Goal: Task Accomplishment & Management: Complete application form

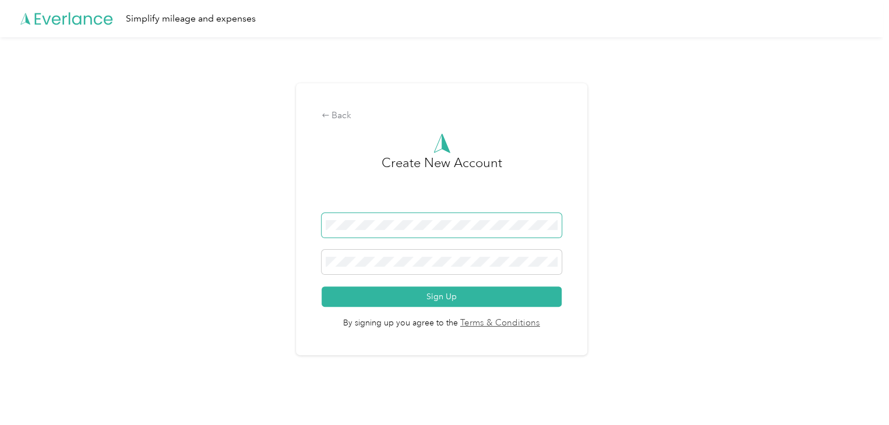
click at [344, 217] on span at bounding box center [441, 225] width 240 height 24
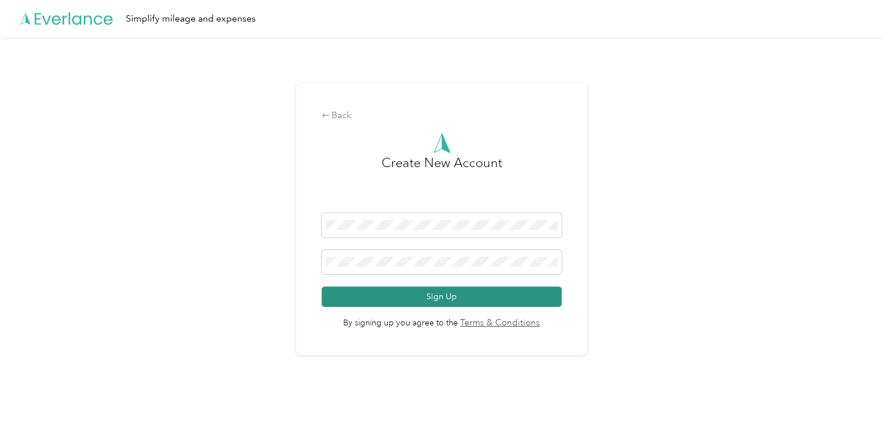
click at [440, 303] on button "Sign Up" at bounding box center [441, 297] width 240 height 20
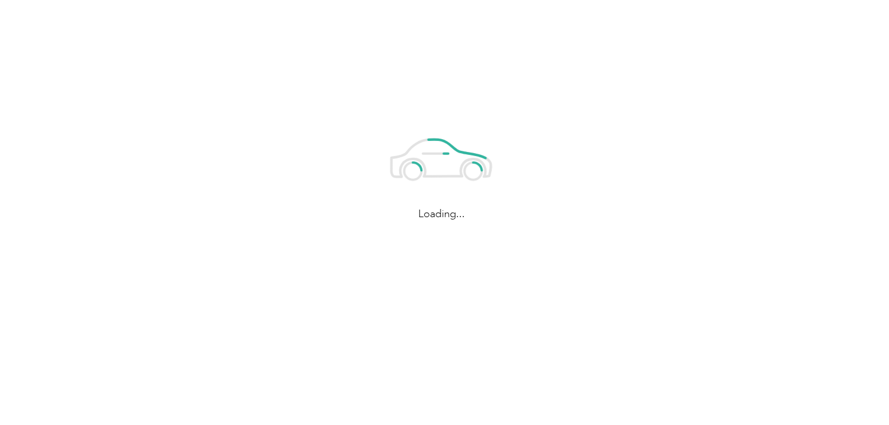
click at [284, 289] on div "Loading..." at bounding box center [441, 170] width 883 height 340
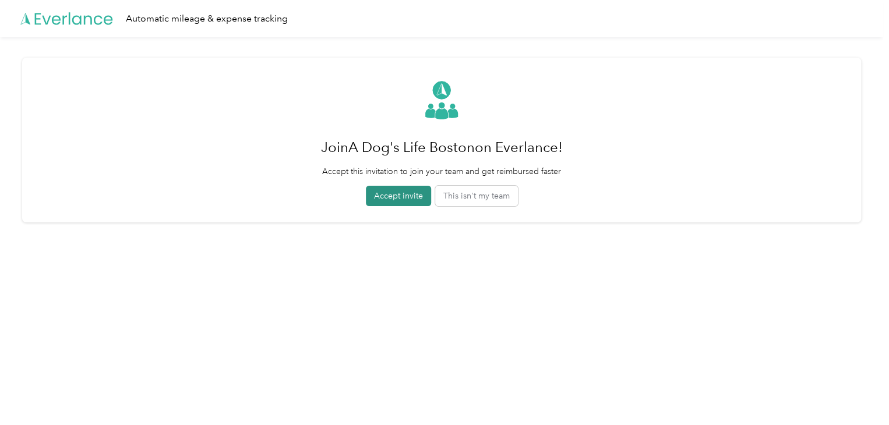
click at [401, 190] on button "Accept invite" at bounding box center [398, 196] width 65 height 20
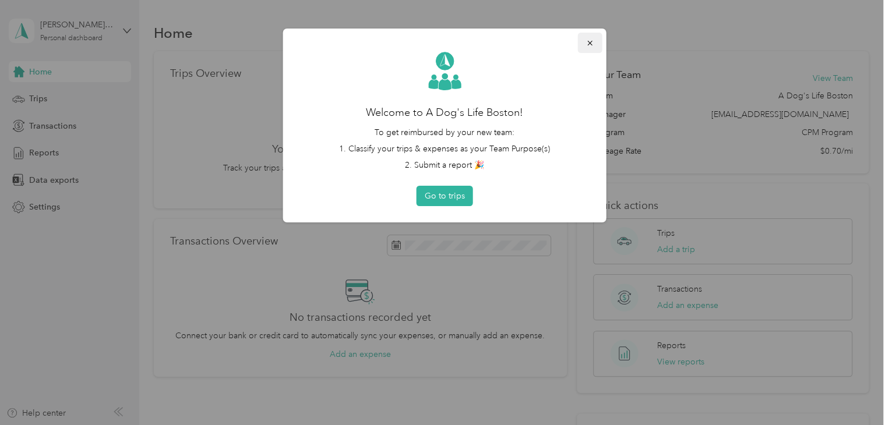
click at [590, 40] on icon "button" at bounding box center [590, 43] width 8 height 8
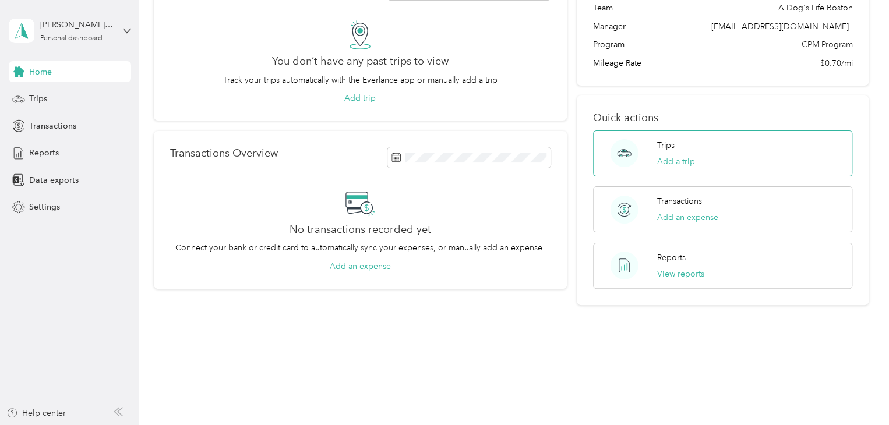
scroll to position [87, 0]
